Goal: Task Accomplishment & Management: Complete application form

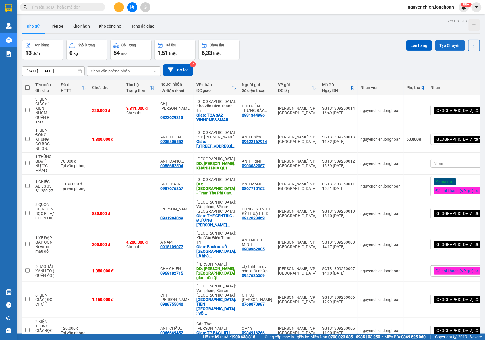
click at [439, 45] on button "Tạo Chuyến" at bounding box center [450, 45] width 30 height 10
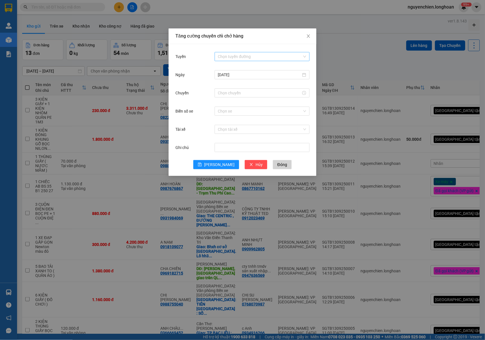
click at [223, 55] on input "Tuyến" at bounding box center [260, 56] width 84 height 9
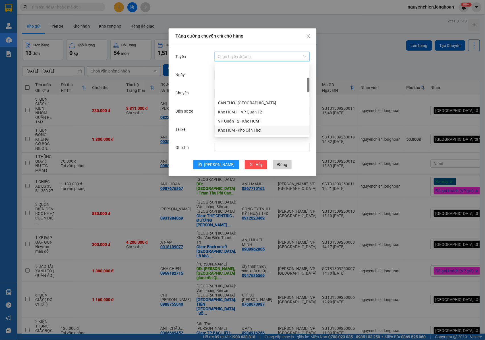
scroll to position [76, 0]
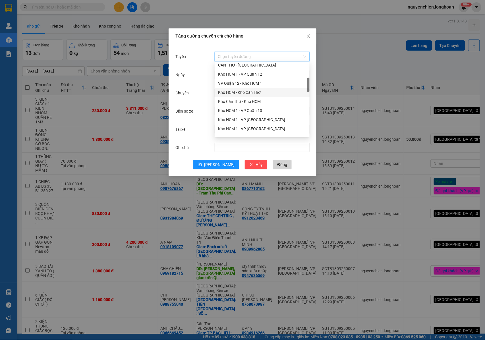
click at [18, 102] on div "Tăng cường chuyến chỉ chở hàng Tuyến Chọn tuyến đường [DATE] Chuyến Biển số xe …" at bounding box center [242, 170] width 485 height 340
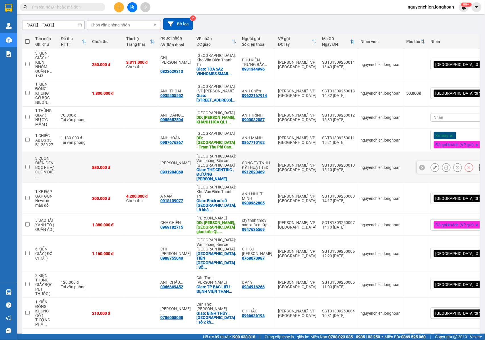
scroll to position [48, 0]
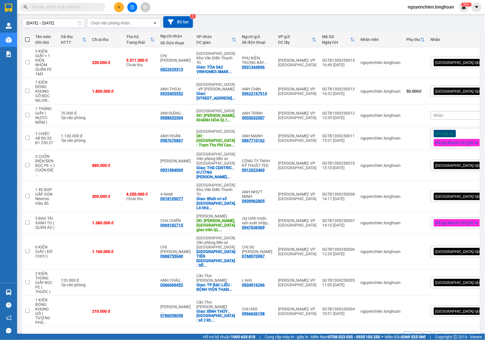
click at [452, 333] on div "10 / trang" at bounding box center [456, 336] width 18 height 6
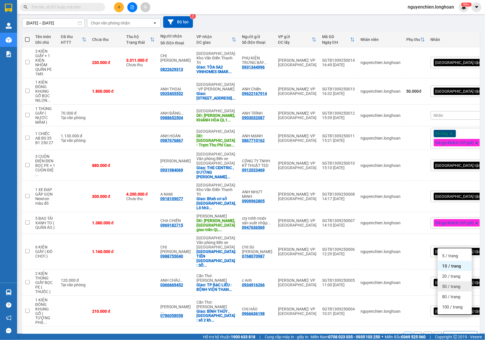
click at [446, 276] on span "20 / trang" at bounding box center [451, 276] width 18 height 6
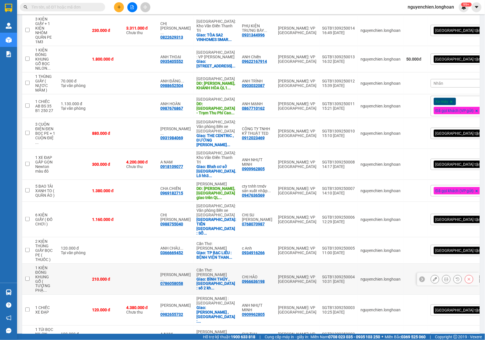
scroll to position [111, 0]
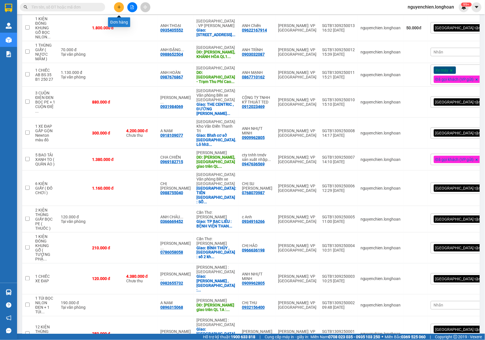
click at [116, 10] on button at bounding box center [119, 7] width 10 height 10
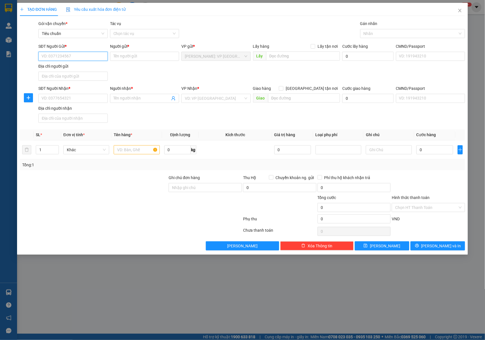
click at [79, 59] on input "SĐT Người Gửi *" at bounding box center [72, 56] width 69 height 9
click at [71, 53] on input "SĐT Người Gửi *" at bounding box center [72, 56] width 69 height 9
click at [48, 58] on input "SĐT Người Gửi *" at bounding box center [72, 56] width 69 height 9
type input "0387845517"
click at [59, 68] on div "0387845517 - ANH MINH" at bounding box center [74, 68] width 64 height 6
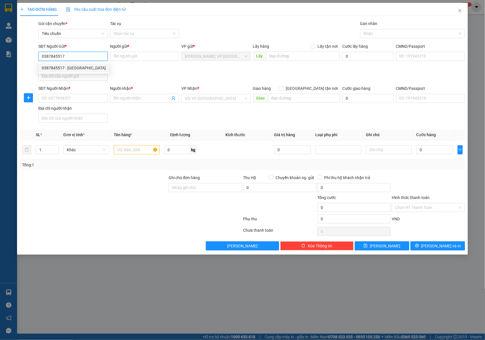
type input "ANH MINH"
type input "0387845517"
click at [80, 103] on input "SĐT Người Nhận *" at bounding box center [72, 98] width 69 height 9
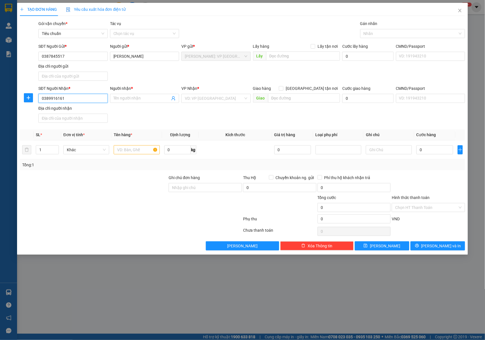
click at [80, 103] on input "0389916161" at bounding box center [72, 98] width 69 height 9
type input "0389916161"
click at [122, 99] on input "Người nhận *" at bounding box center [141, 98] width 57 height 6
click at [125, 99] on input "Người nhận *" at bounding box center [141, 98] width 57 height 6
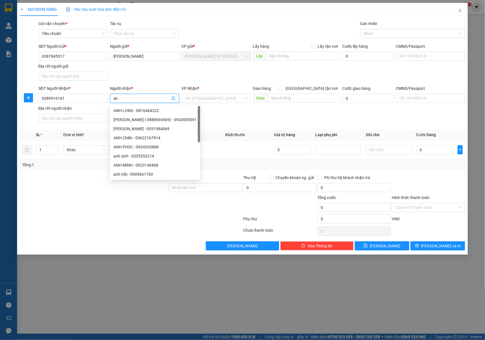
type input "a"
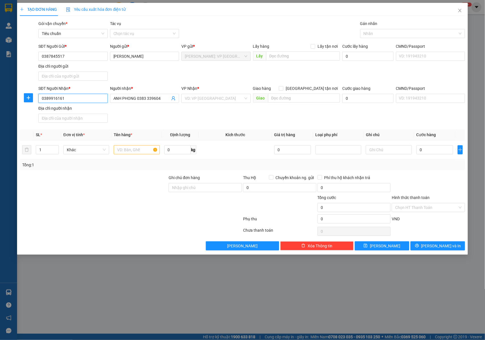
drag, startPoint x: 73, startPoint y: 101, endPoint x: 39, endPoint y: 101, distance: 34.4
click at [39, 101] on input "0389916161" at bounding box center [72, 98] width 69 height 9
click at [70, 97] on input "0389916161" at bounding box center [72, 98] width 69 height 9
drag, startPoint x: 161, startPoint y: 99, endPoint x: 138, endPoint y: 102, distance: 23.1
click at [138, 101] on input "ANH PHONG 0383 339604" at bounding box center [141, 98] width 57 height 6
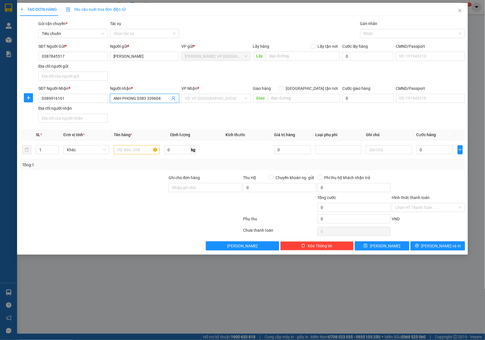
click at [147, 99] on input "ANH PHONG 0383 339604" at bounding box center [141, 98] width 57 height 6
click at [148, 99] on input "ANH PHONG 0383 339604" at bounding box center [141, 98] width 57 height 6
type input "ANH PHONG 0383339604"
click at [134, 149] on input "text" at bounding box center [137, 149] width 46 height 9
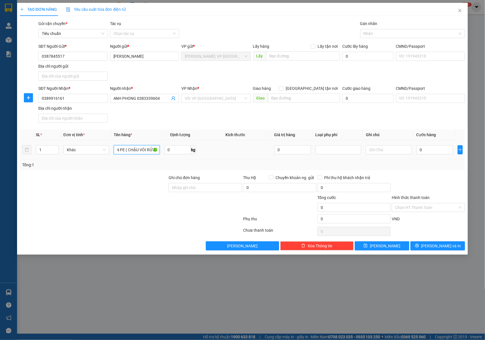
scroll to position [0, 32]
type input "1 KIỆN GIẤY QUẤN PE ( CHẬU VÒI RỬA )"
click at [174, 188] on input "Ghi chú đơn hàng" at bounding box center [205, 187] width 73 height 9
click at [423, 151] on input "0" at bounding box center [434, 149] width 37 height 9
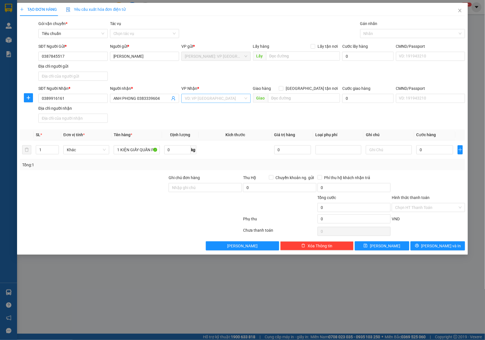
click at [224, 97] on input "search" at bounding box center [214, 98] width 59 height 9
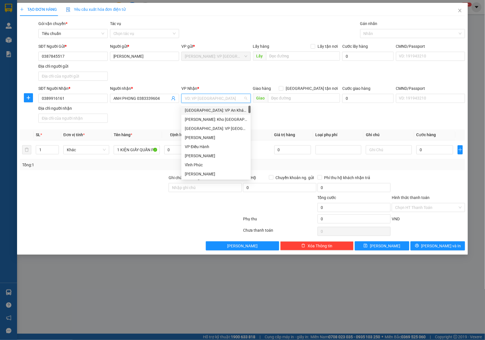
click at [211, 99] on input "search" at bounding box center [214, 98] width 59 height 9
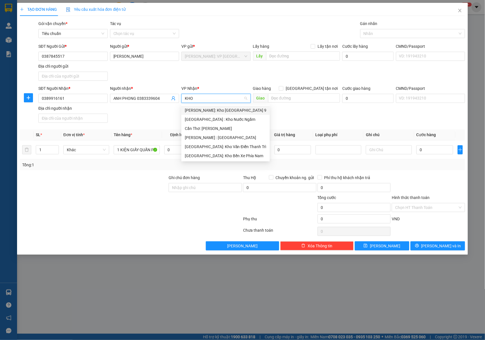
type input "KHO"
drag, startPoint x: 215, startPoint y: 136, endPoint x: 269, endPoint y: 114, distance: 57.5
click at [216, 136] on div "[PERSON_NAME] : [GEOGRAPHIC_DATA]" at bounding box center [226, 137] width 82 height 6
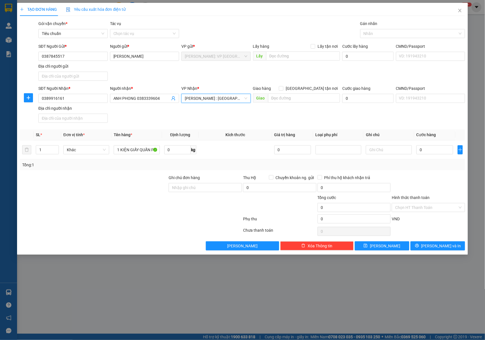
drag, startPoint x: 314, startPoint y: 88, endPoint x: 309, endPoint y: 93, distance: 6.9
click at [283, 88] on span at bounding box center [281, 88] width 5 height 5
click at [305, 97] on input "text" at bounding box center [304, 97] width 72 height 9
type input "H"
type input "DI LINH LÂM ĐỒNG :"
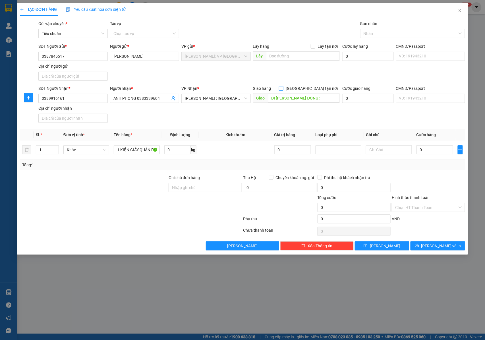
click at [283, 89] on input "[GEOGRAPHIC_DATA] tận nơi" at bounding box center [281, 88] width 4 height 4
checkbox input "true"
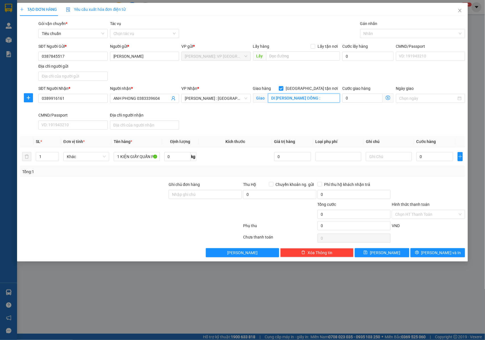
click at [316, 102] on input "DI LINH LÂM ĐỒNG :" at bounding box center [304, 97] width 72 height 9
click at [398, 38] on div "Nhãn" at bounding box center [412, 33] width 105 height 9
type input "DI LINH LÂM ĐỒNG : 56A THÔN 4 XÃ TAM BỐ , HUYỆN DI LINH , LÂM ĐỒNG"
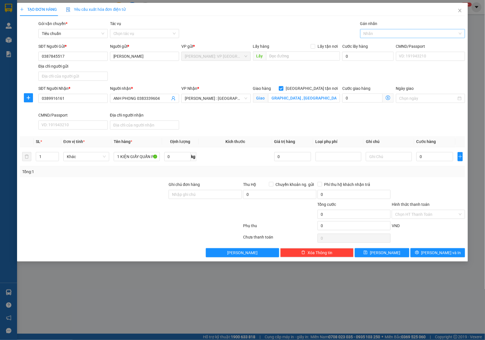
scroll to position [0, 0]
type input "GIAO"
click at [396, 42] on div "[GEOGRAPHIC_DATA] tận nơi" at bounding box center [412, 45] width 98 height 6
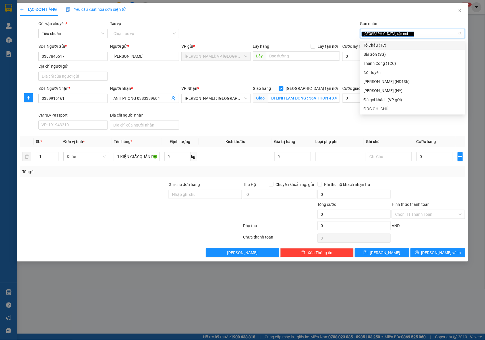
click at [314, 120] on div "SĐT Người Nhận * 0389916161 Người nhận * ANH PHONG 0383339604 VP Nhận * Hồ Chí …" at bounding box center [251, 108] width 429 height 47
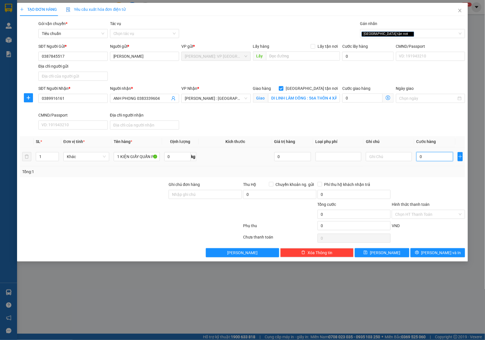
click at [424, 156] on input "0" at bounding box center [434, 156] width 37 height 9
type input "3"
type input "30"
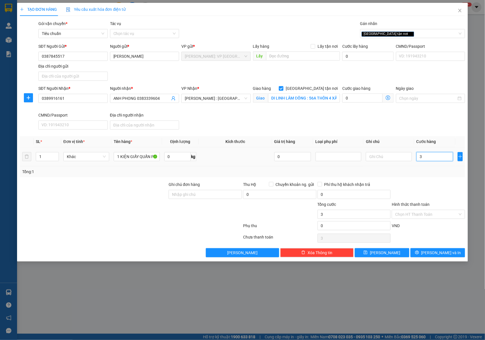
type input "30"
type input "300"
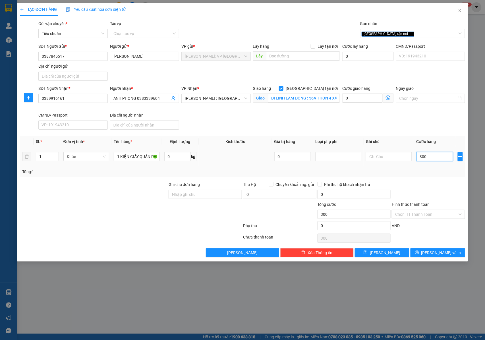
type input "3.000"
type input "30.000"
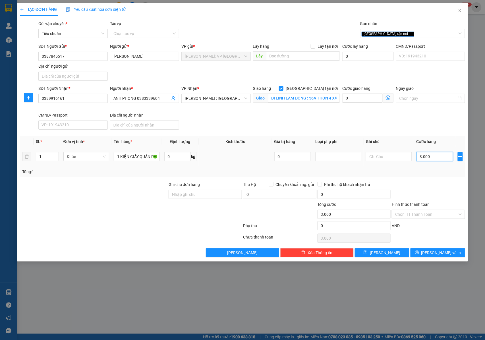
type input "30.000"
type input "300.000"
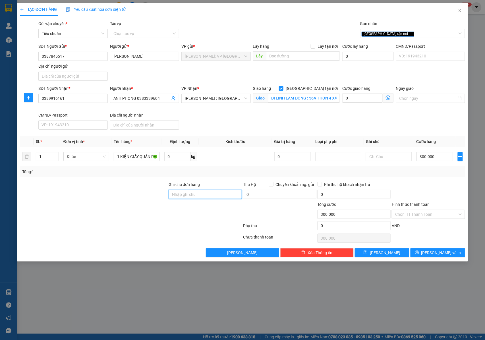
click at [183, 199] on input "Ghi chú đơn hàng" at bounding box center [205, 194] width 73 height 9
type input "NHẬN NGUYÊN KIỆN GIAO NGUYÊN KIỆN, HƯ VỠ K ĐỀN"
click at [437, 254] on span "Lưu và In" at bounding box center [441, 253] width 40 height 6
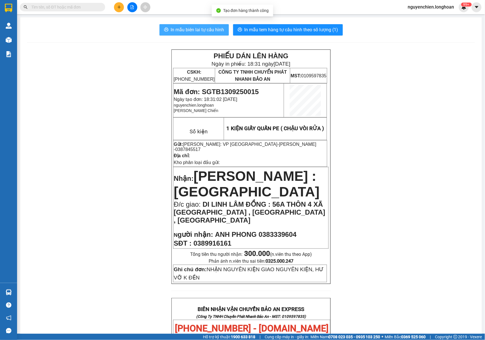
click at [197, 33] on span "In mẫu biên lai tự cấu hình" at bounding box center [197, 29] width 53 height 7
click at [296, 225] on p at bounding box center [251, 227] width 154 height 5
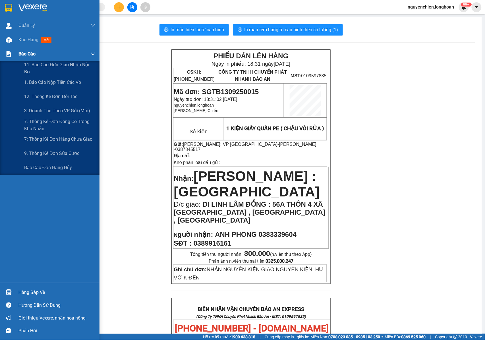
click at [9, 53] on img at bounding box center [9, 54] width 6 height 6
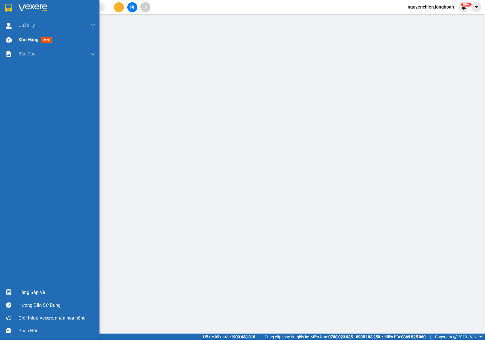
click at [14, 39] on div "Kho hàng mới" at bounding box center [49, 40] width 99 height 14
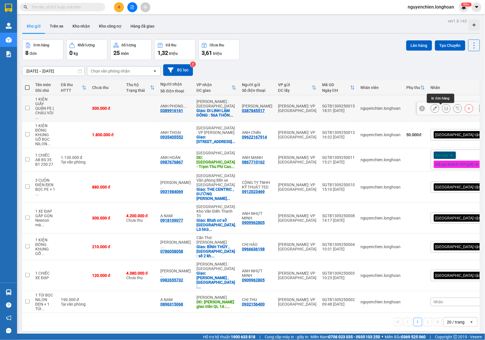
click at [444, 109] on icon at bounding box center [446, 108] width 4 height 4
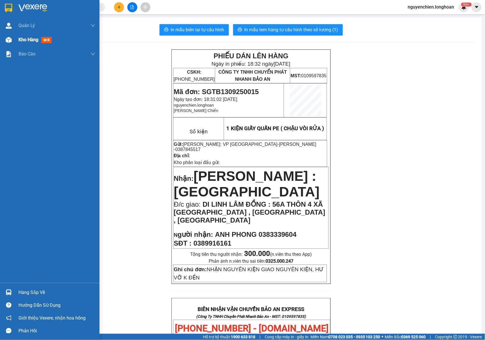
click at [7, 43] on div at bounding box center [9, 40] width 10 height 10
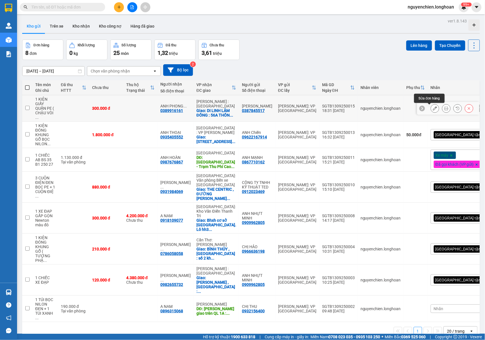
click at [433, 110] on icon at bounding box center [435, 108] width 4 height 4
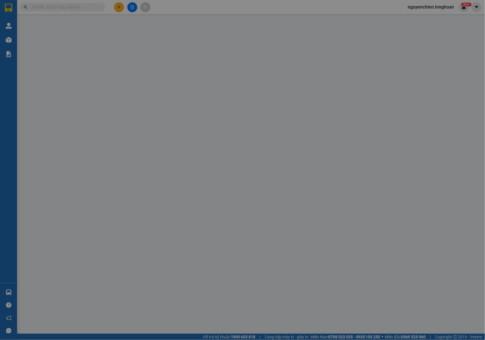
type input "0387845517"
type input "ANH MINH"
type input "0389916161"
type input "ANH PHONG 0383339604"
checkbox input "true"
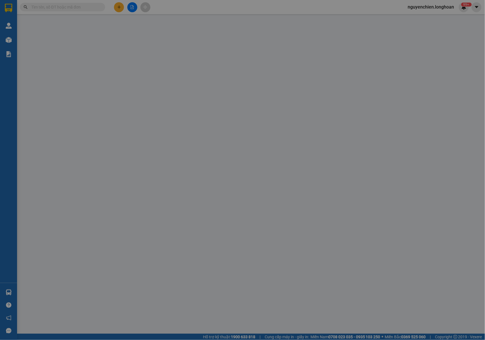
type input "DI LINH LÂM ĐỒNG : 56A THÔN 4 XÃ TAM BỐ , HUYỆN DI LINH , LÂM ĐỒNG"
type input "NHẬN NGUYÊN KIỆN GIAO NGUYÊN KIỆN, HƯ VỠ K ĐỀN"
type input "300.000"
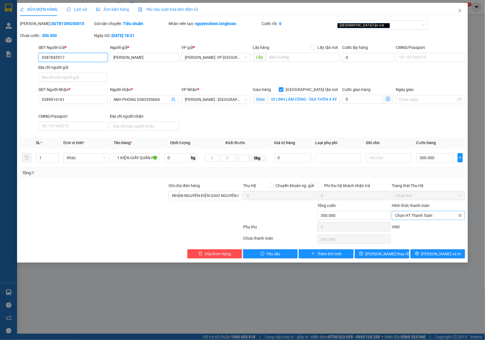
click at [429, 218] on span "Chọn HT Thanh Toán" at bounding box center [428, 215] width 66 height 9
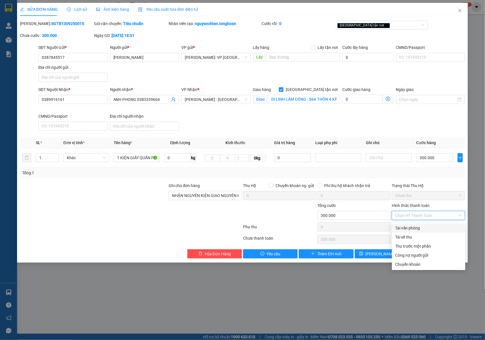
click at [427, 228] on div "Tại văn phòng" at bounding box center [428, 228] width 66 height 6
type input "0"
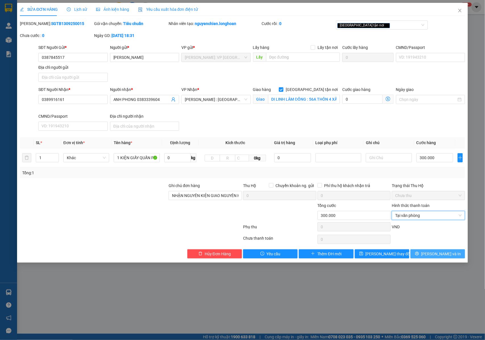
click at [431, 255] on button "Lưu và In" at bounding box center [437, 253] width 55 height 9
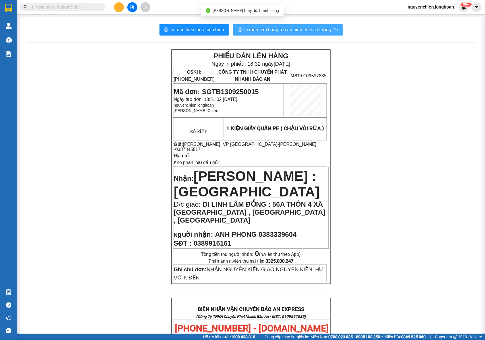
click at [285, 30] on span "In mẫu tem hàng tự cấu hình theo số lượng (1)" at bounding box center [291, 29] width 94 height 7
click at [328, 205] on div "PHIẾU DÁN LÊN HÀNG Ngày in phiếu: 18:33 ngày 13-09-2025 CSKH: 1900.06.88.33 CÔN…" at bounding box center [251, 323] width 448 height 548
click at [298, 31] on span "In mẫu tem hàng tự cấu hình theo số lượng (1)" at bounding box center [291, 29] width 94 height 7
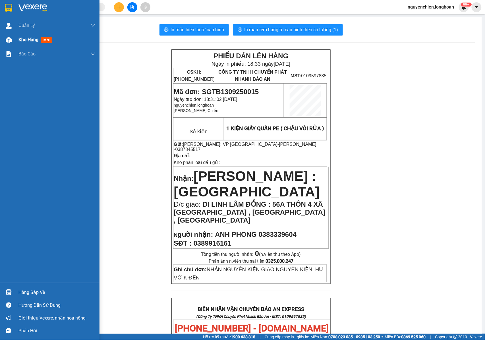
click at [10, 42] on img at bounding box center [9, 40] width 6 height 6
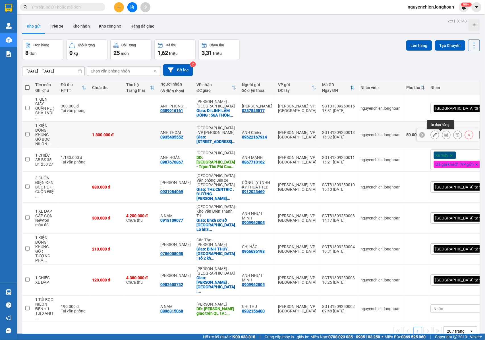
click at [444, 137] on icon at bounding box center [446, 135] width 4 height 4
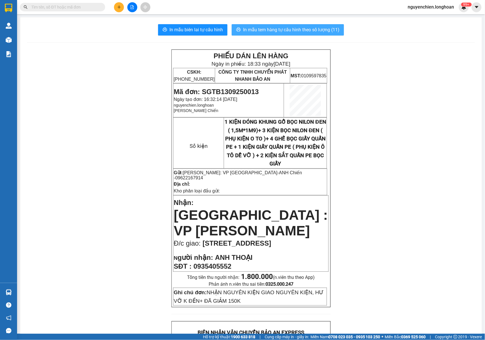
click at [264, 28] on span "In mẫu tem hàng tự cấu hình theo số lượng (11)" at bounding box center [291, 29] width 96 height 7
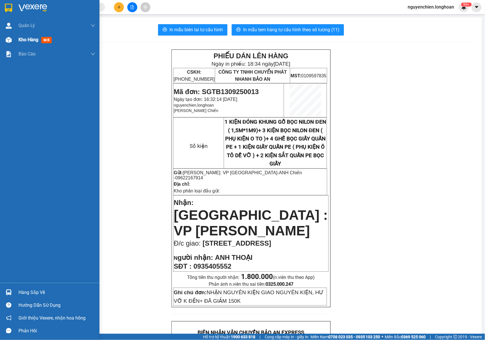
click at [10, 39] on img at bounding box center [9, 40] width 6 height 6
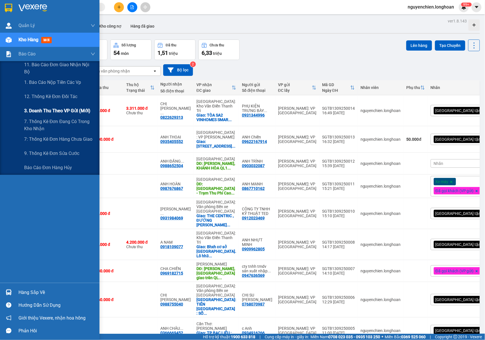
click at [48, 109] on span "3. Doanh Thu theo VP Gửi (mới)" at bounding box center [57, 110] width 66 height 7
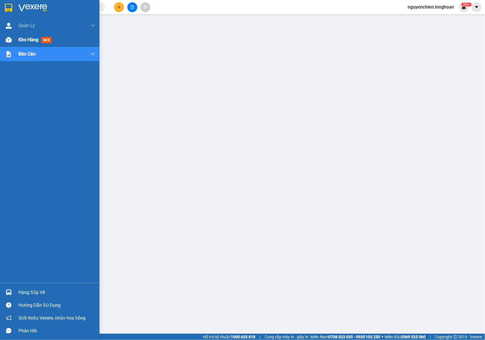
click at [10, 38] on img at bounding box center [9, 40] width 6 height 6
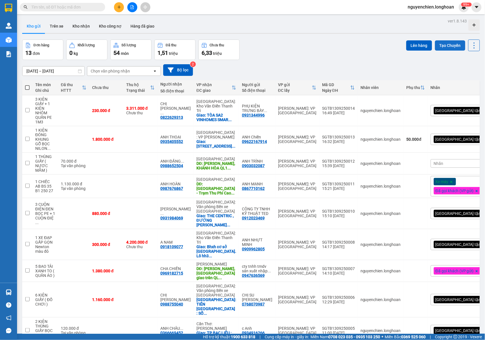
click at [446, 45] on button "Tạo Chuyến" at bounding box center [450, 45] width 30 height 10
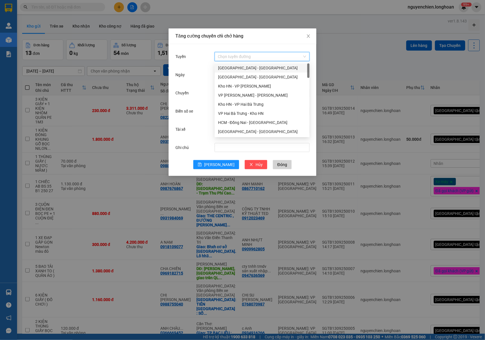
click at [233, 57] on input "Tuyến" at bounding box center [260, 56] width 84 height 9
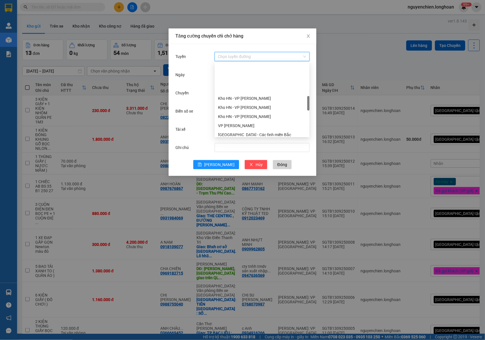
scroll to position [227, 0]
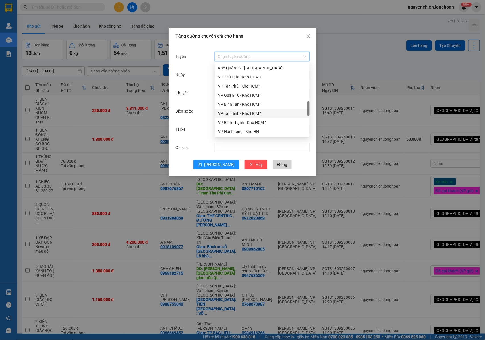
click at [237, 113] on div "VP Tân Bình - Kho HCM 1" at bounding box center [262, 113] width 88 height 6
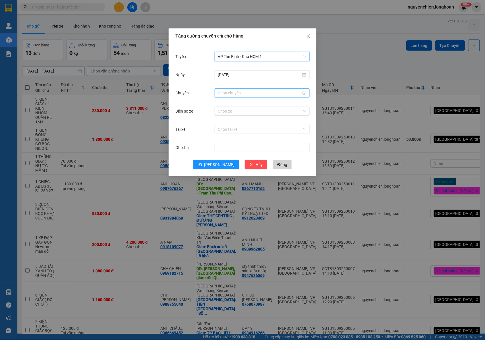
click at [235, 93] on input "Chuyến" at bounding box center [259, 93] width 83 height 6
click at [221, 134] on div "18" at bounding box center [223, 134] width 16 height 8
click at [226, 172] on link "Bây giờ" at bounding box center [224, 170] width 13 height 5
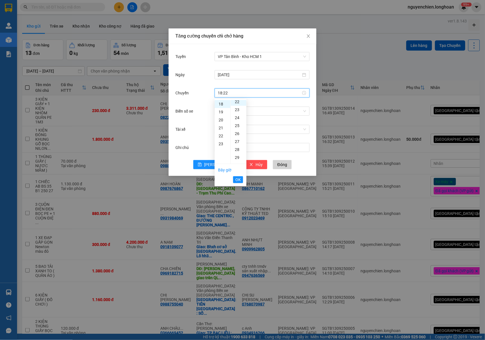
scroll to position [175, 0]
click at [235, 103] on div "22" at bounding box center [239, 104] width 16 height 8
click at [242, 180] on button "OK" at bounding box center [238, 179] width 10 height 7
type input "18:22"
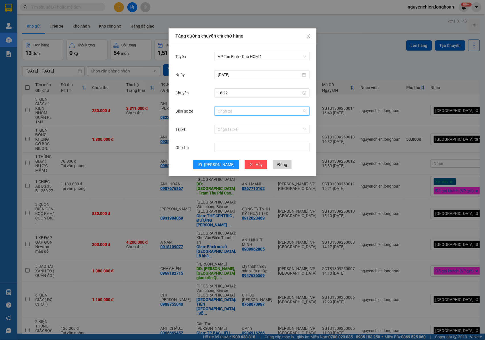
click at [223, 112] on input "Biển số xe" at bounding box center [260, 111] width 84 height 9
type input "040"
click at [234, 130] on div "29K-040.68" at bounding box center [262, 131] width 88 height 6
click at [241, 131] on input "Tài xế" at bounding box center [260, 129] width 84 height 9
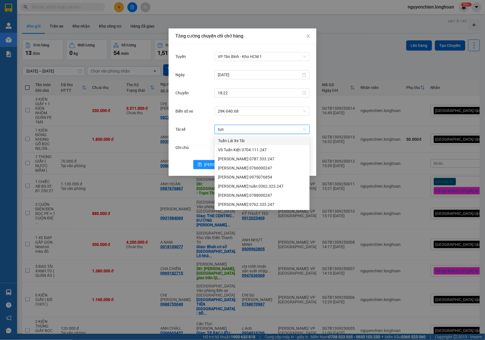
type input "tung"
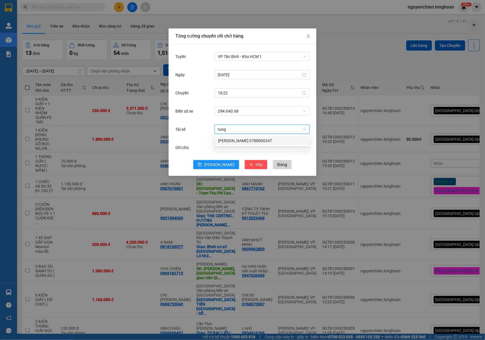
click at [244, 142] on div "[PERSON_NAME] 0788000247" at bounding box center [262, 141] width 88 height 6
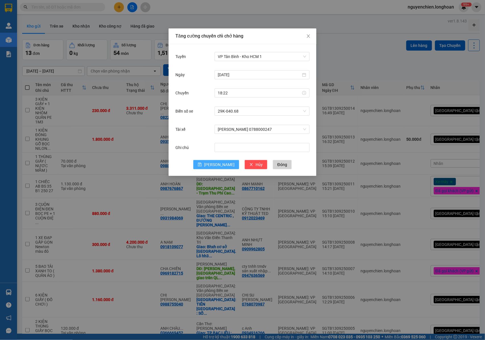
click at [216, 164] on span "[PERSON_NAME]" at bounding box center [219, 164] width 30 height 6
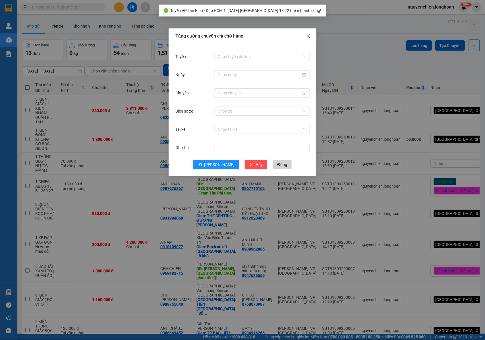
click at [309, 34] on icon "close" at bounding box center [308, 36] width 5 height 5
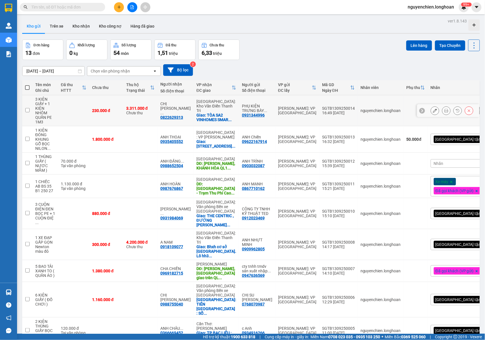
click at [27, 113] on td at bounding box center [27, 110] width 10 height 31
checkbox input "true"
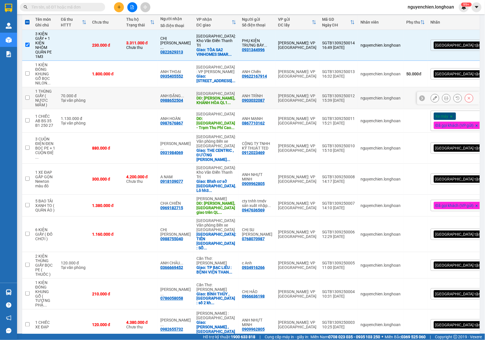
scroll to position [76, 0]
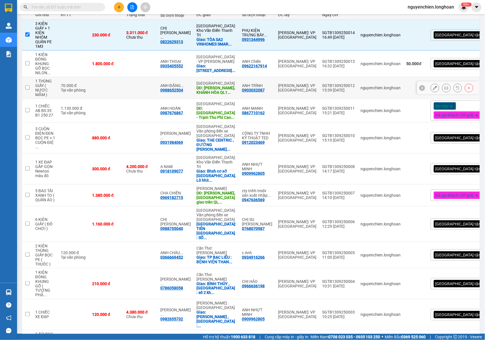
click at [29, 89] on input "checkbox" at bounding box center [27, 87] width 4 height 4
checkbox input "true"
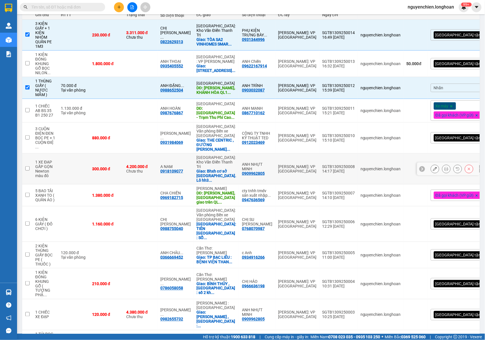
scroll to position [114, 0]
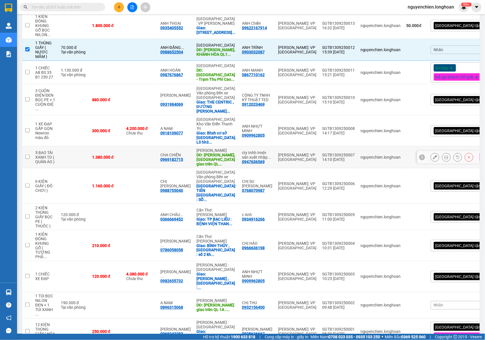
click at [28, 155] on input "checkbox" at bounding box center [27, 157] width 4 height 4
checkbox input "true"
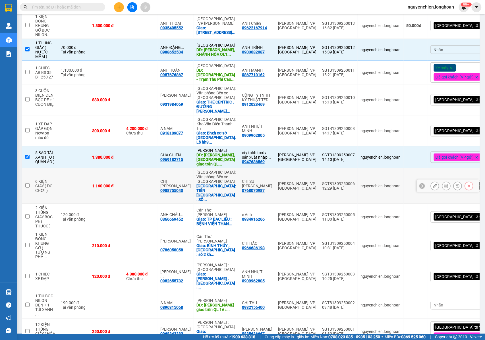
click at [27, 183] on input "checkbox" at bounding box center [27, 185] width 4 height 4
checkbox input "true"
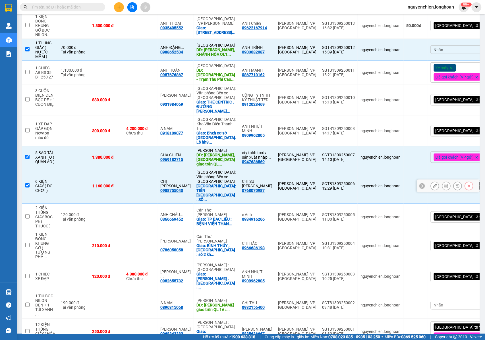
scroll to position [119, 0]
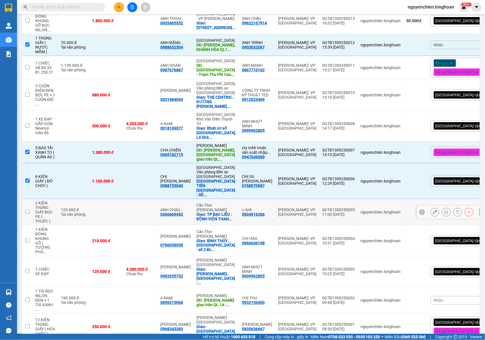
click at [24, 201] on td at bounding box center [27, 212] width 10 height 26
checkbox input "true"
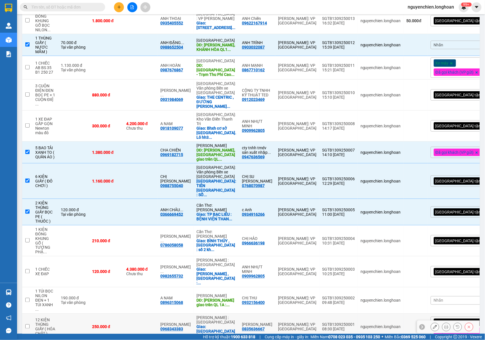
click at [28, 324] on input "checkbox" at bounding box center [27, 326] width 4 height 4
checkbox input "true"
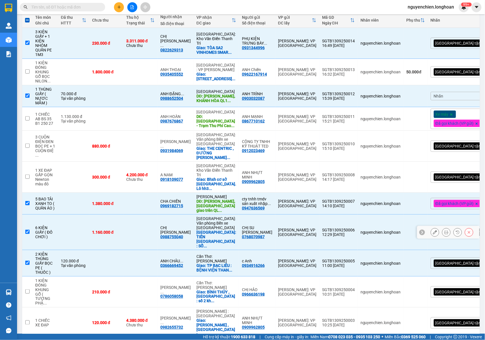
scroll to position [0, 0]
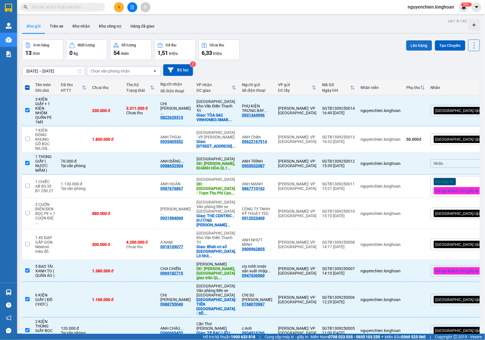
click at [408, 45] on button "Lên hàng" at bounding box center [419, 45] width 26 height 10
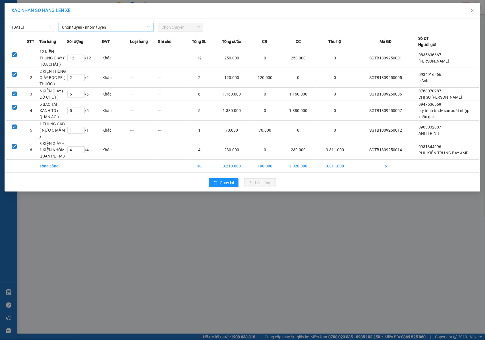
click at [111, 31] on span "Chọn tuyến - nhóm tuyến" at bounding box center [106, 27] width 88 height 9
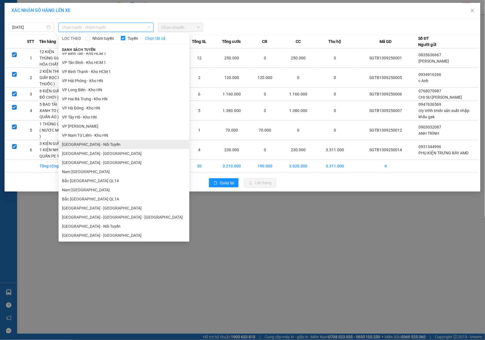
scroll to position [268, 0]
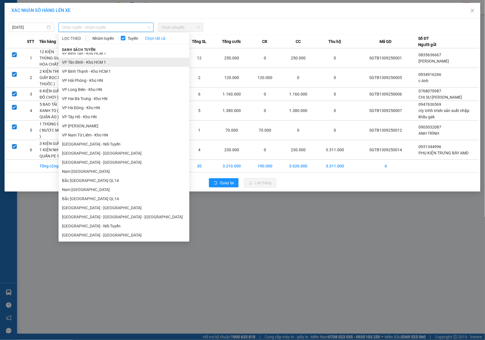
click at [81, 63] on li "VP Tân Bình - Kho HCM 1" at bounding box center [124, 62] width 131 height 9
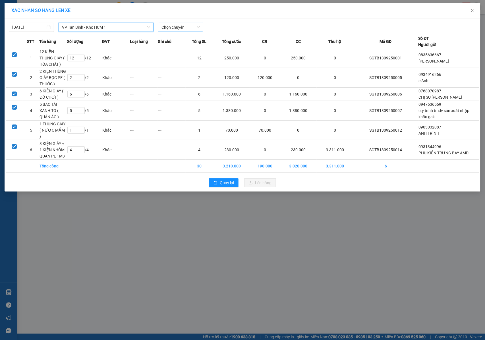
click at [178, 29] on span "Chọn chuyến" at bounding box center [180, 27] width 38 height 9
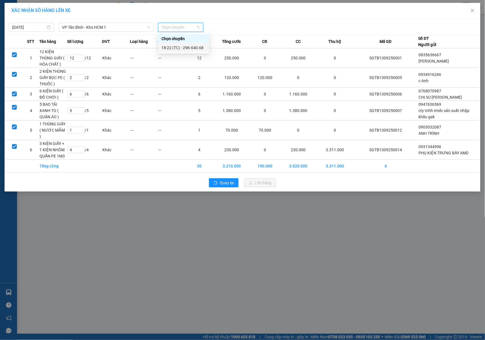
click at [181, 48] on div "18:22 (TC) - 29K-040.68" at bounding box center [183, 48] width 44 height 6
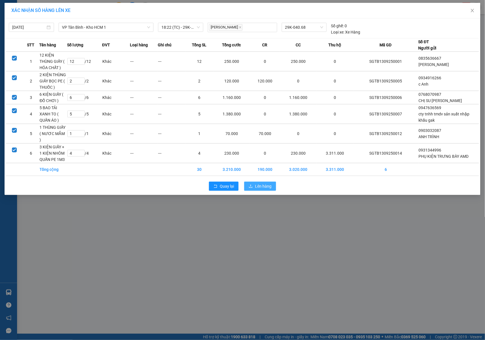
click at [259, 183] on span "Lên hàng" at bounding box center [263, 186] width 16 height 6
